Goal: Navigation & Orientation: Find specific page/section

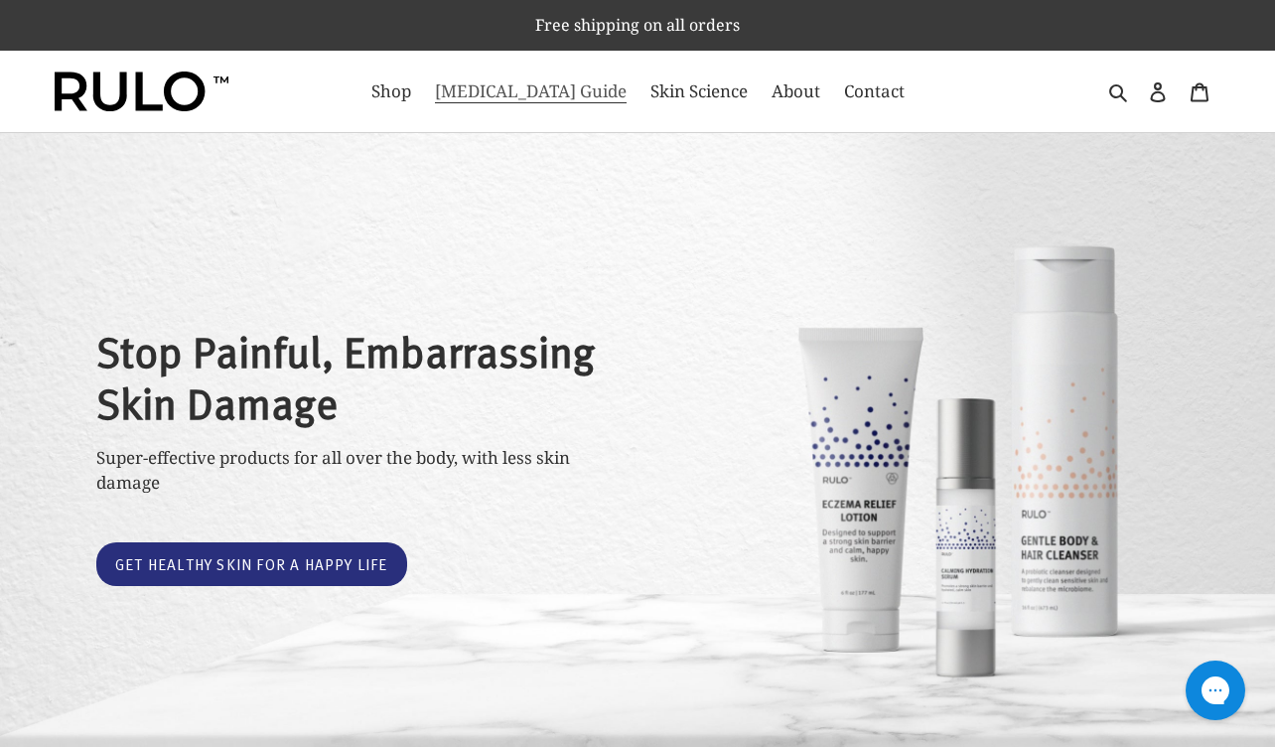
click at [516, 88] on span "[MEDICAL_DATA] Guide" at bounding box center [531, 91] width 192 height 24
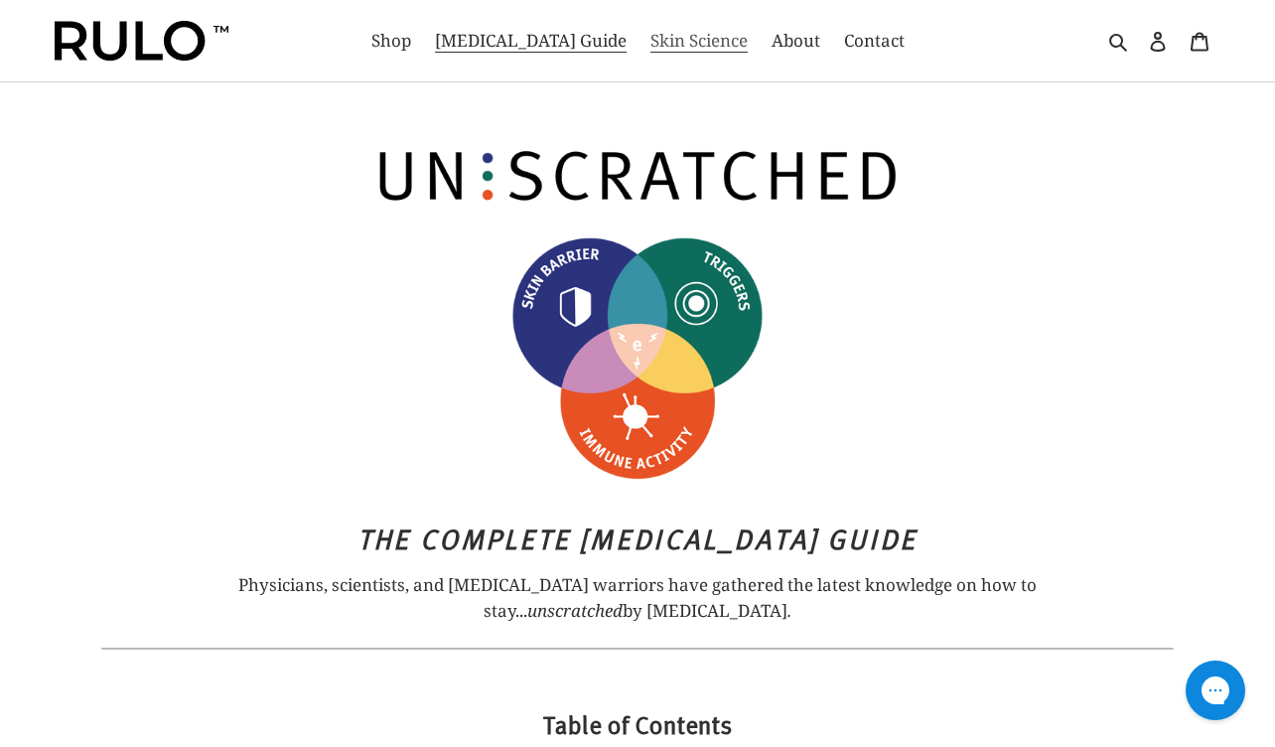
click at [690, 46] on span "Skin Science" at bounding box center [698, 41] width 97 height 24
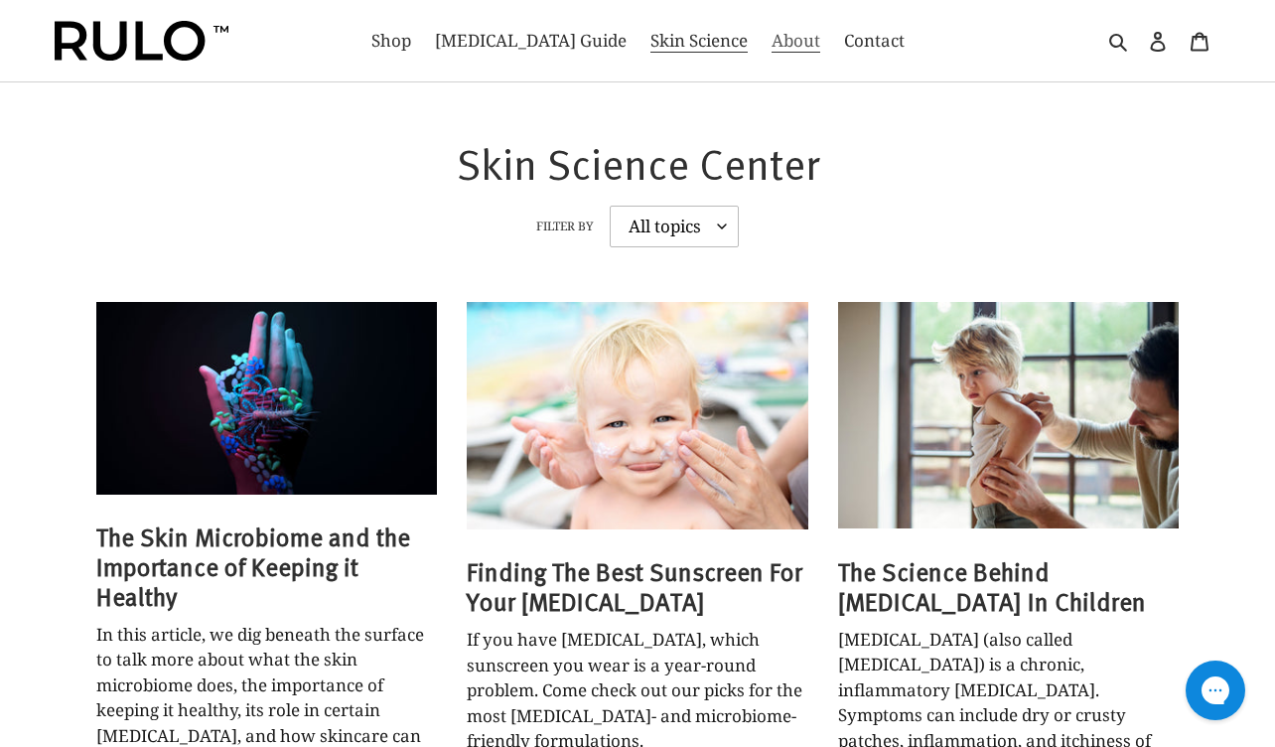
click at [771, 52] on span "About" at bounding box center [795, 41] width 49 height 24
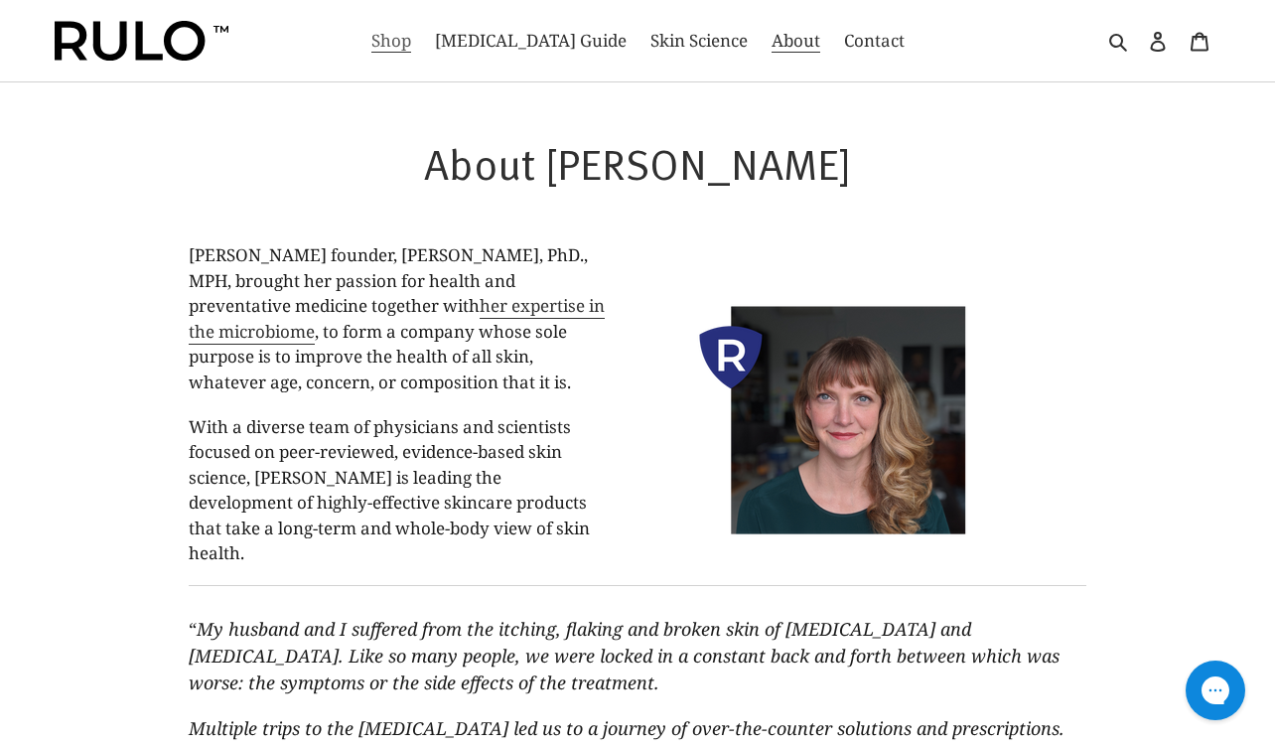
click at [411, 42] on span "Shop" at bounding box center [391, 41] width 40 height 24
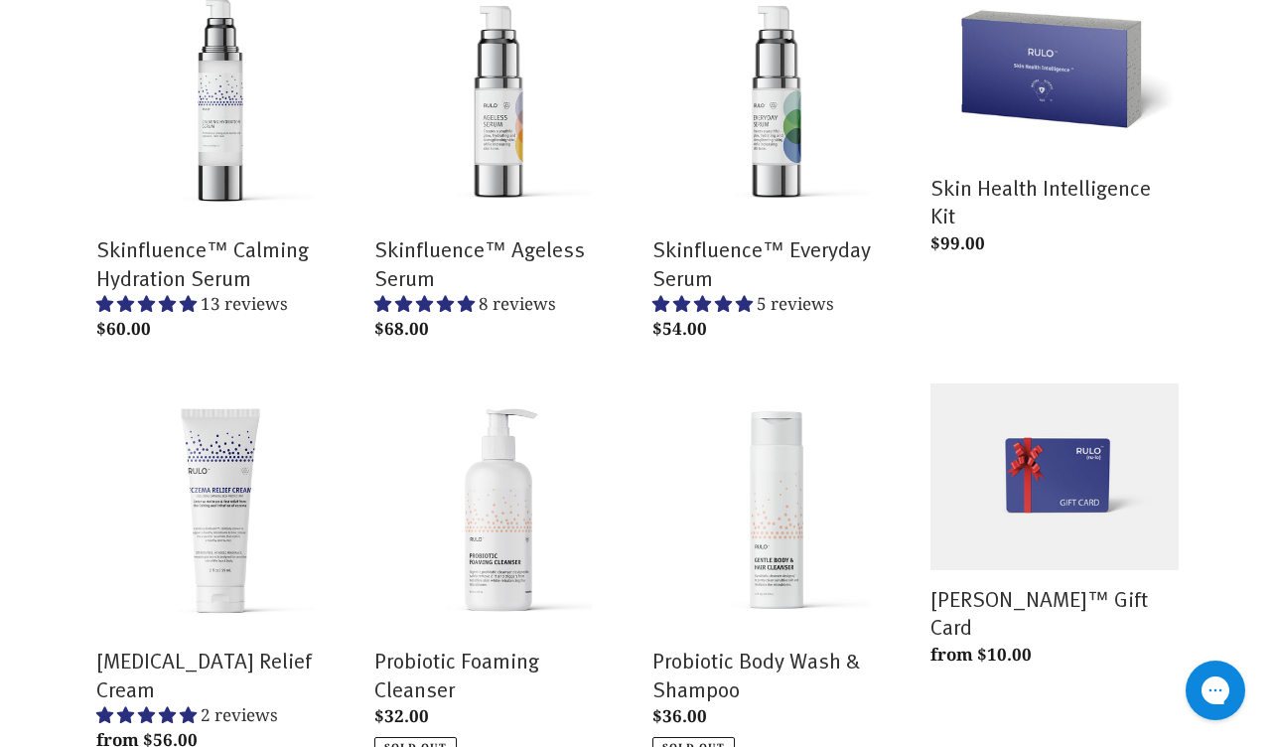
scroll to position [383, 0]
